Goal: Transaction & Acquisition: Subscribe to service/newsletter

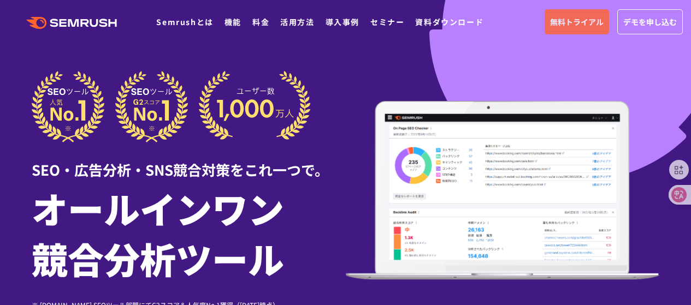
click at [597, 23] on span "無料トライアル" at bounding box center [577, 22] width 54 height 12
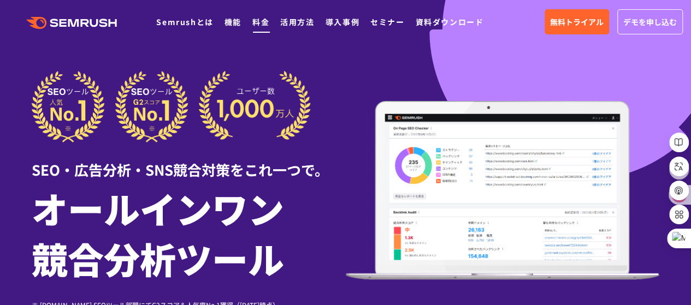
click at [260, 21] on link "料金" at bounding box center [260, 21] width 17 height 11
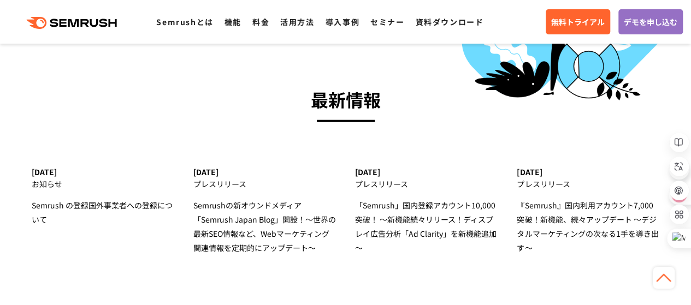
scroll to position [3497, 0]
